Goal: Task Accomplishment & Management: Use online tool/utility

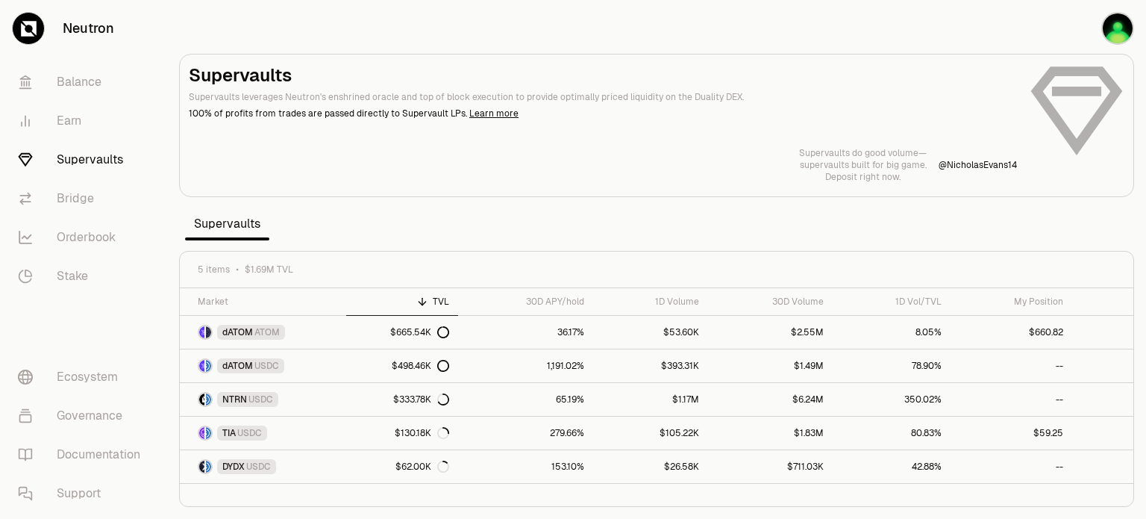
click at [1070, 96] on div "Supervaults Supervaults leverages Neutron's enshrined oracle and top of block e…" at bounding box center [657, 122] width 936 height 119
click at [1074, 93] on div "Supervaults Supervaults leverages Neutron's enshrined oracle and top of block e…" at bounding box center [657, 122] width 936 height 119
click at [1065, 107] on div "Supervaults Supervaults leverages Neutron's enshrined oracle and top of block e…" at bounding box center [657, 122] width 936 height 119
click at [893, 149] on p "Supervaults do good volume—" at bounding box center [863, 153] width 128 height 12
click at [1069, 98] on div "Supervaults Supervaults leverages Neutron's enshrined oracle and top of block e…" at bounding box center [657, 122] width 936 height 119
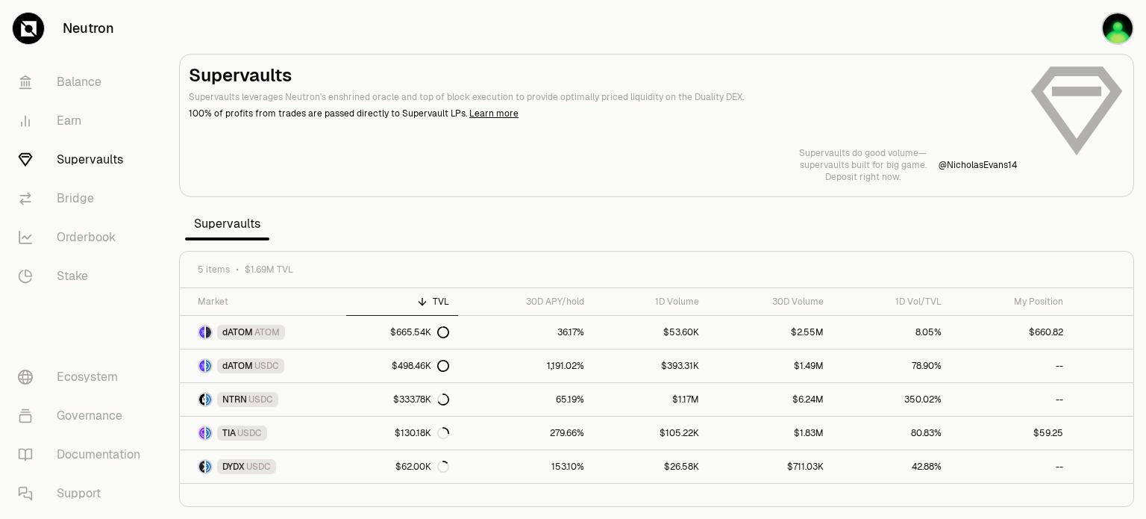
click at [1008, 163] on p "@ NicholasEvans14" at bounding box center [978, 165] width 78 height 12
click at [1102, 26] on img "button" at bounding box center [1118, 28] width 33 height 33
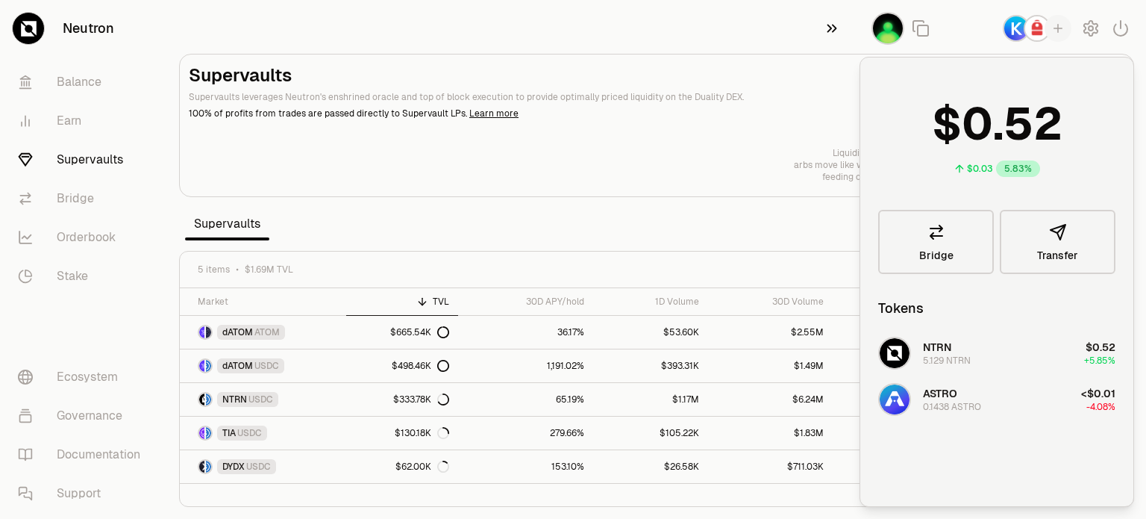
click at [829, 31] on icon "button" at bounding box center [833, 29] width 10 height 8
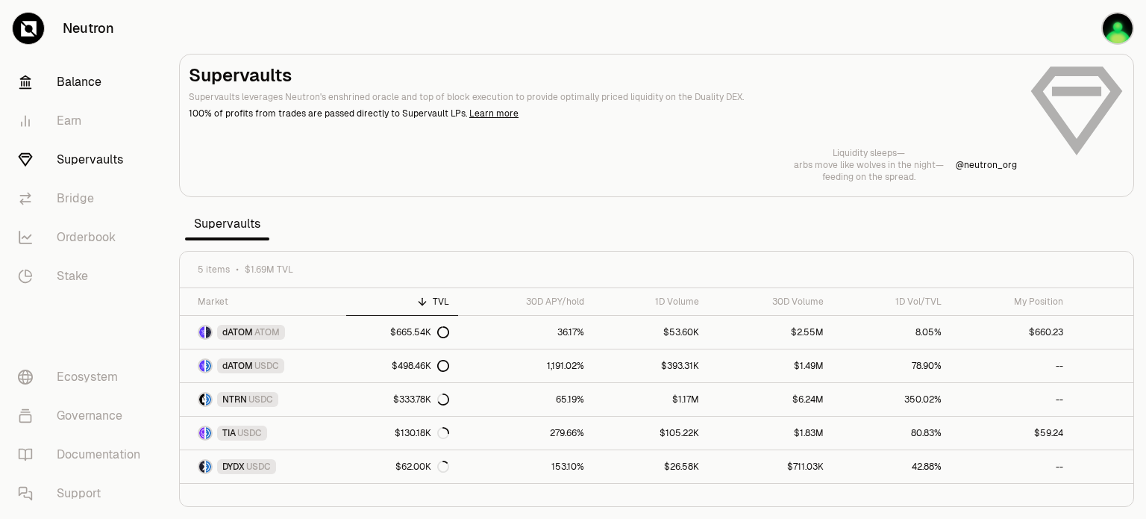
click at [60, 77] on link "Balance" at bounding box center [83, 82] width 155 height 39
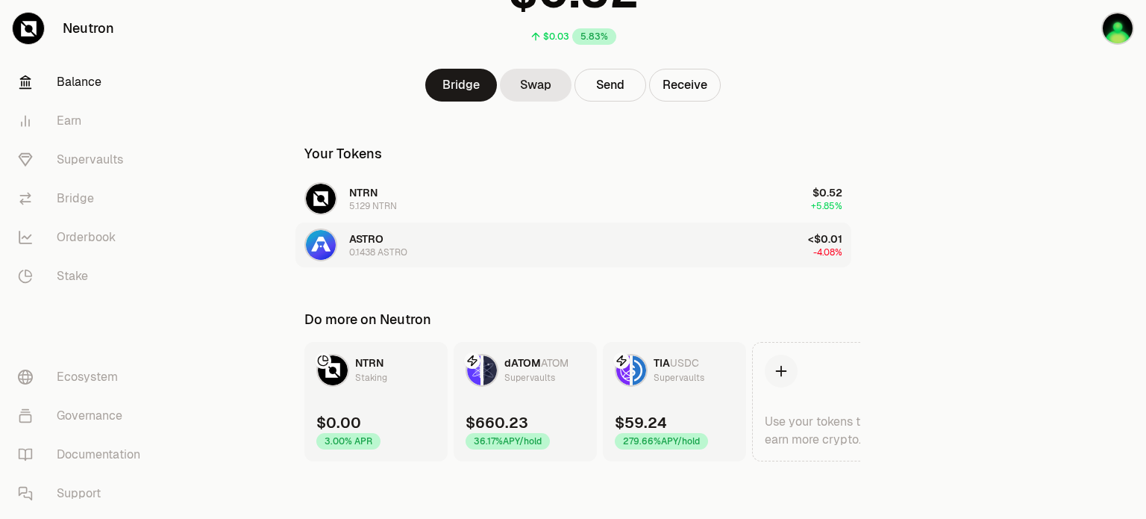
scroll to position [154, 0]
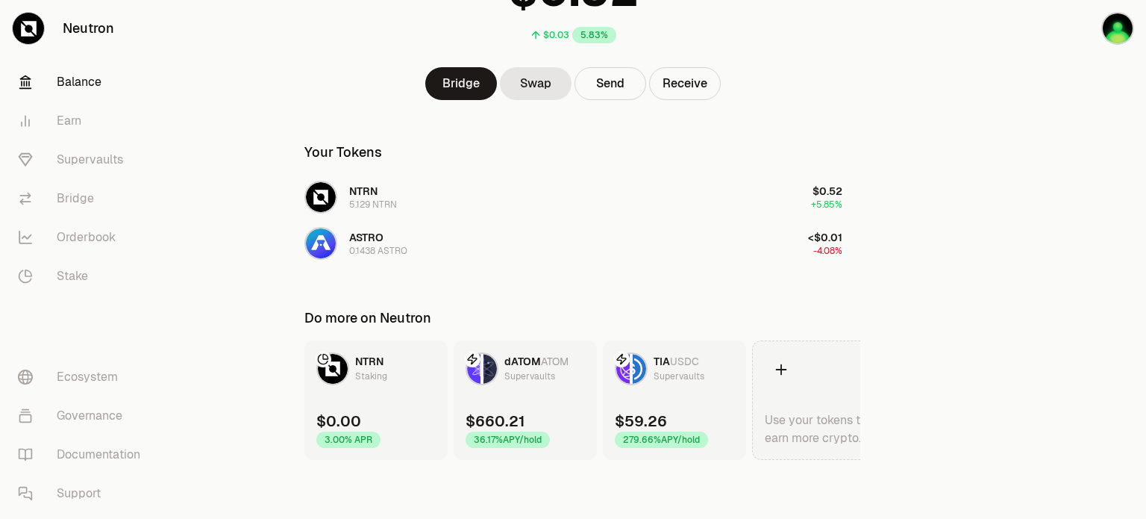
click at [819, 378] on link "Use your tokens to earn more crypto." at bounding box center [823, 399] width 143 height 119
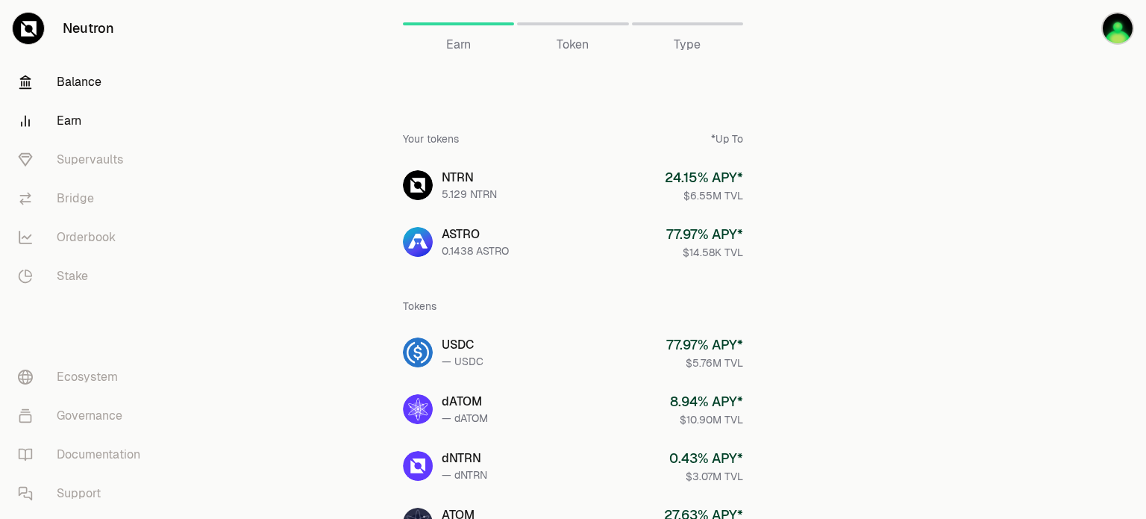
click at [93, 90] on link "Balance" at bounding box center [83, 82] width 155 height 39
